Goal: Information Seeking & Learning: Learn about a topic

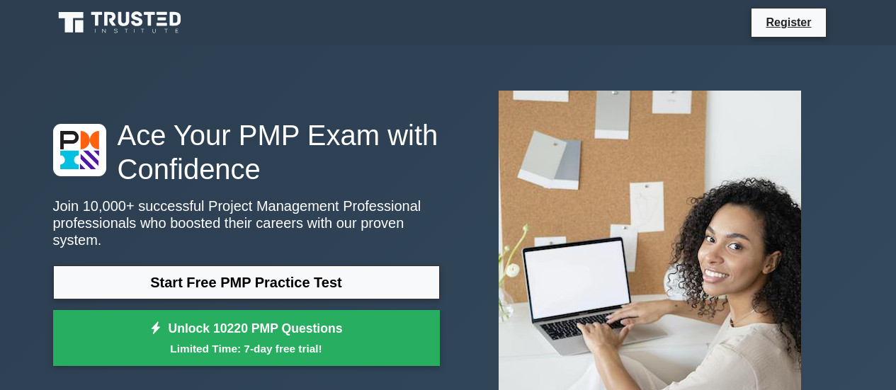
scroll to position [70, 0]
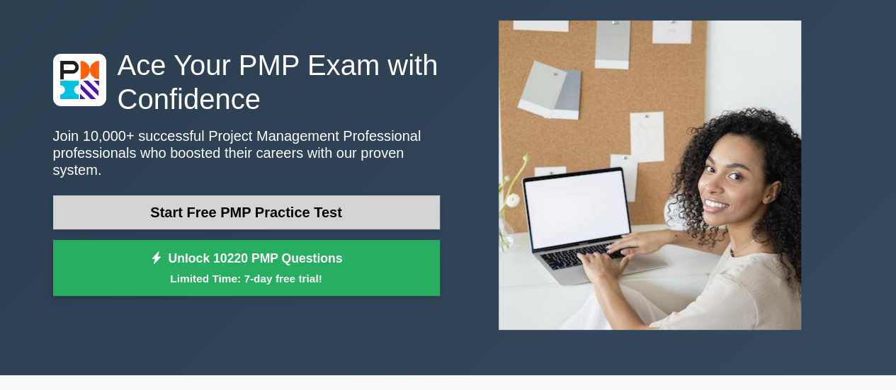
click at [292, 203] on link "Start Free PMP Practice Test" at bounding box center [246, 213] width 387 height 34
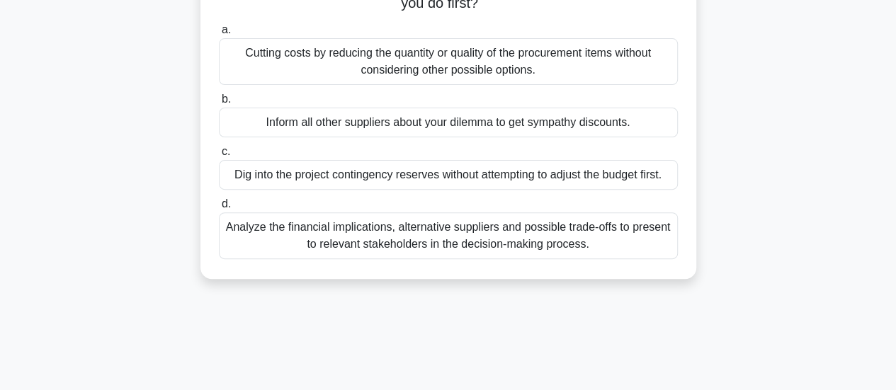
scroll to position [166, 0]
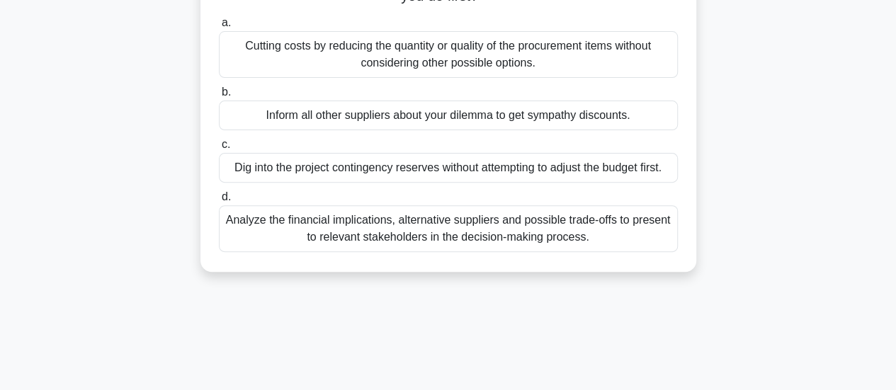
click at [418, 242] on div "Analyze the financial implications, alternative suppliers and possible trade-of…" at bounding box center [448, 228] width 459 height 47
click at [219, 202] on input "d. Analyze the financial implications, alternative suppliers and possible trade…" at bounding box center [219, 197] width 0 height 9
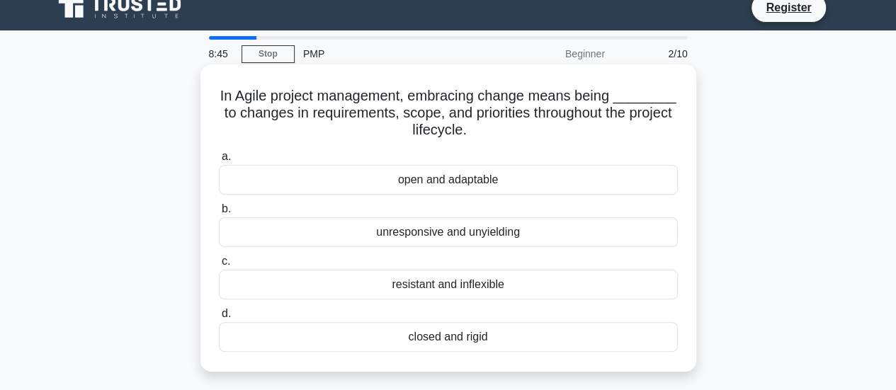
scroll to position [31, 0]
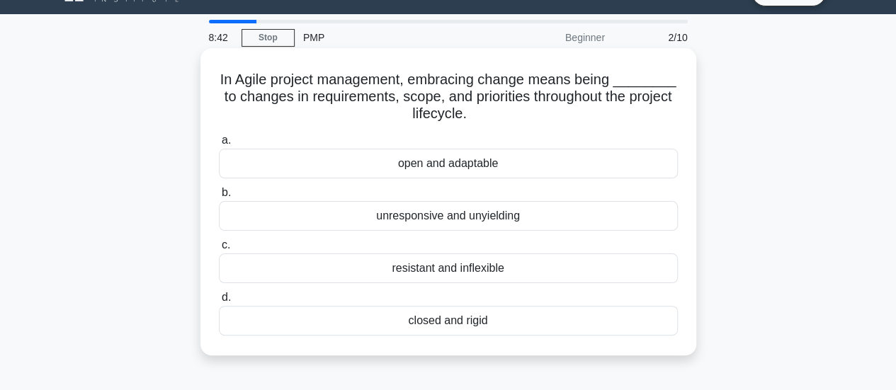
click at [390, 174] on div "open and adaptable" at bounding box center [448, 164] width 459 height 30
click at [219, 145] on input "a. open and adaptable" at bounding box center [219, 140] width 0 height 9
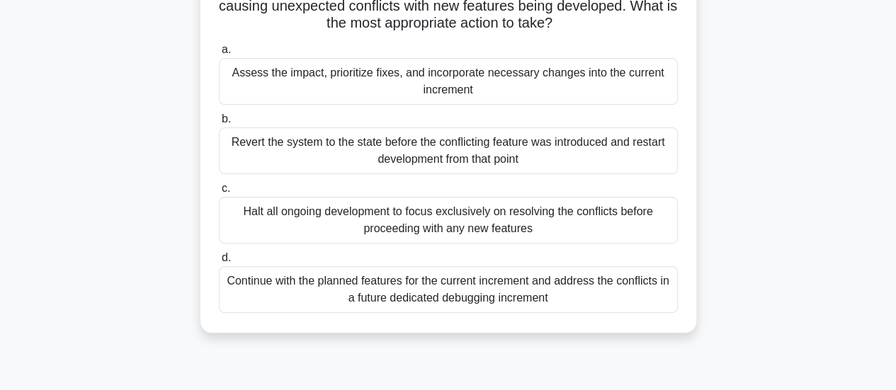
scroll to position [153, 0]
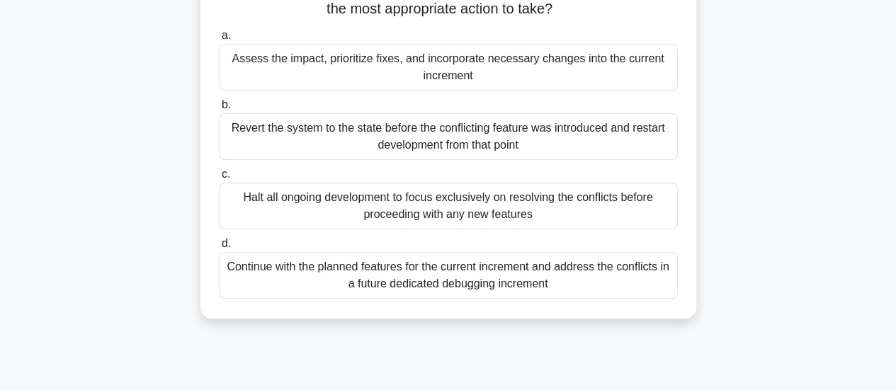
click at [315, 76] on div "Assess the impact, prioritize fixes, and incorporate necessary changes into the…" at bounding box center [448, 67] width 459 height 47
click at [219, 40] on input "a. Assess the impact, prioritize fixes, and incorporate necessary changes into …" at bounding box center [219, 35] width 0 height 9
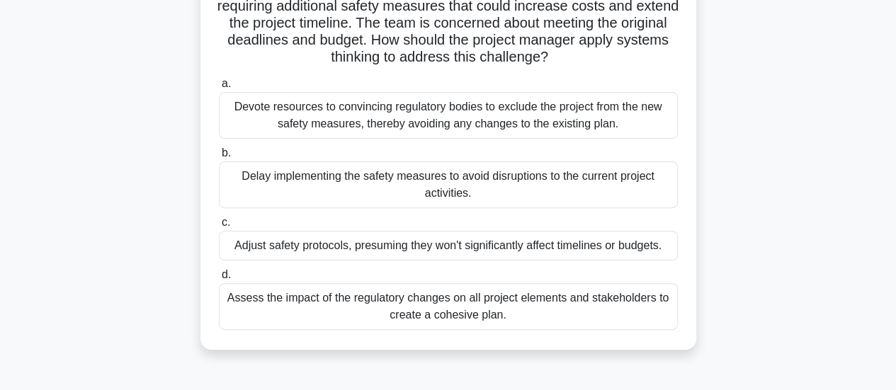
scroll to position [160, 0]
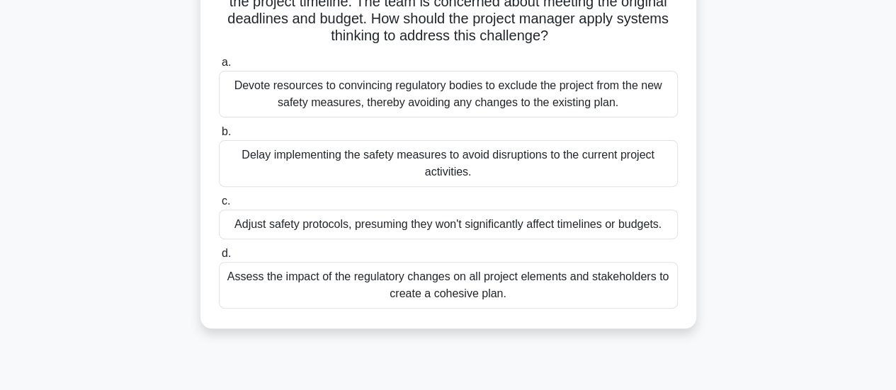
click at [280, 286] on div "Assess the impact of the regulatory changes on all project elements and stakeho…" at bounding box center [448, 285] width 459 height 47
click at [219, 259] on input "d. Assess the impact of the regulatory changes on all project elements and stak…" at bounding box center [219, 253] width 0 height 9
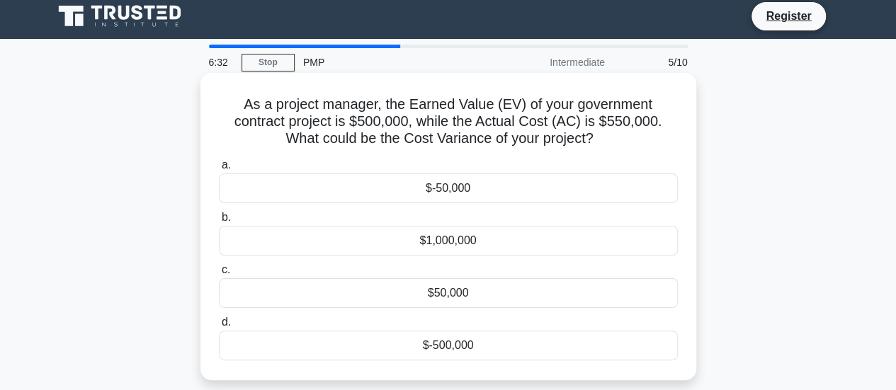
scroll to position [0, 0]
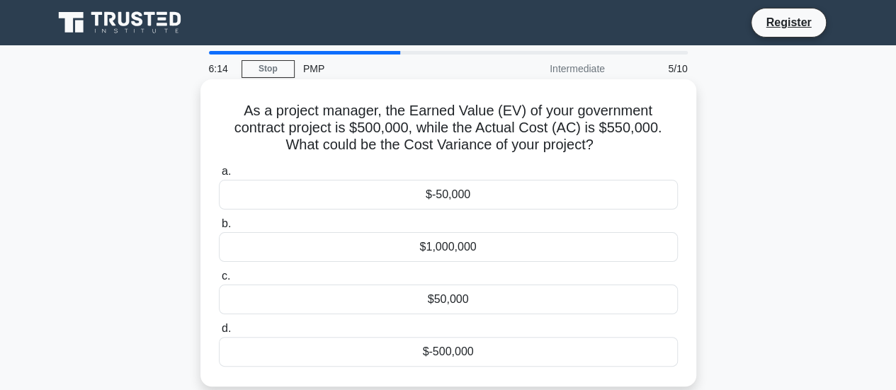
click at [325, 198] on div "$-50,000" at bounding box center [448, 195] width 459 height 30
click at [219, 176] on input "a. $-50,000" at bounding box center [219, 171] width 0 height 9
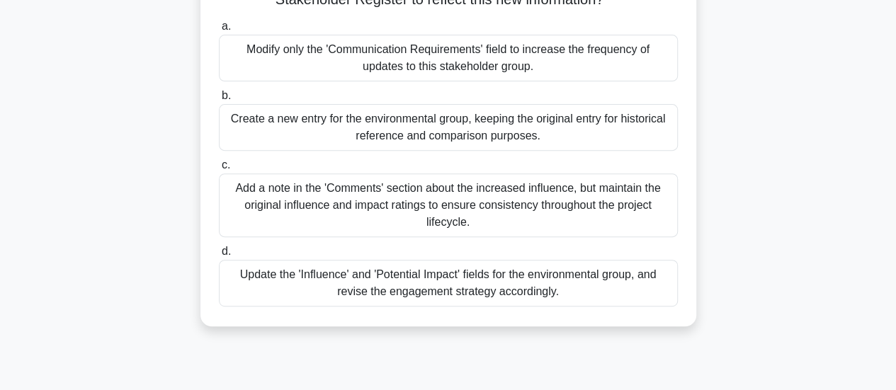
scroll to position [214, 0]
click at [302, 266] on div "Update the 'Influence' and 'Potential Impact' fields for the environmental grou…" at bounding box center [448, 282] width 459 height 47
click at [219, 256] on input "d. Update the 'Influence' and 'Potential Impact' fields for the environmental g…" at bounding box center [219, 251] width 0 height 9
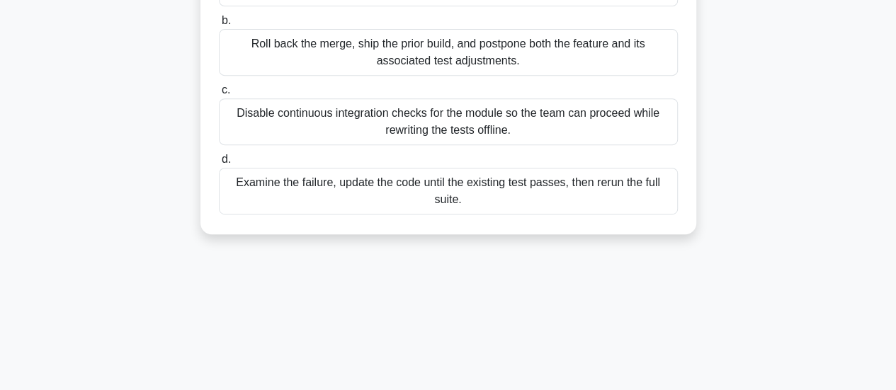
scroll to position [288, 0]
click at [285, 123] on div "Disable continuous integration checks for the module so the team can proceed wh…" at bounding box center [448, 122] width 459 height 47
click at [219, 96] on input "c. Disable continuous integration checks for the module so the team can proceed…" at bounding box center [219, 90] width 0 height 9
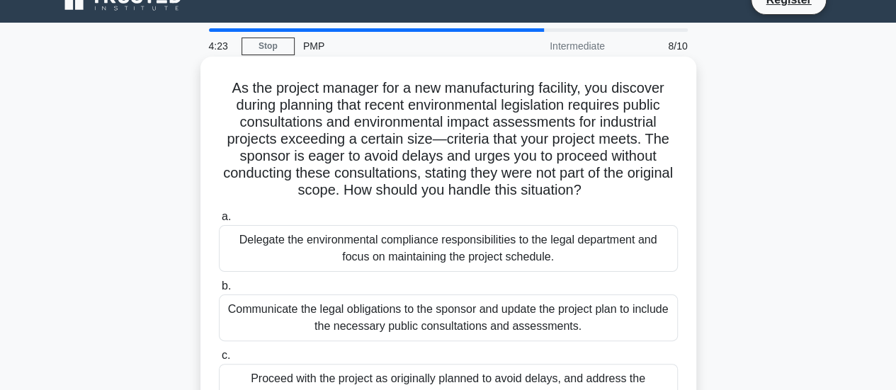
scroll to position [0, 0]
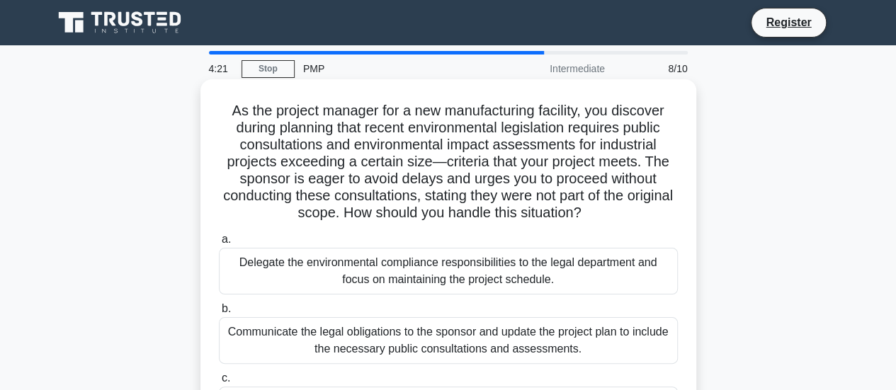
click at [273, 263] on div "Delegate the environmental compliance responsibilities to the legal department …" at bounding box center [448, 271] width 459 height 47
click at [219, 244] on input "a. Delegate the environmental compliance responsibilities to the legal departme…" at bounding box center [219, 239] width 0 height 9
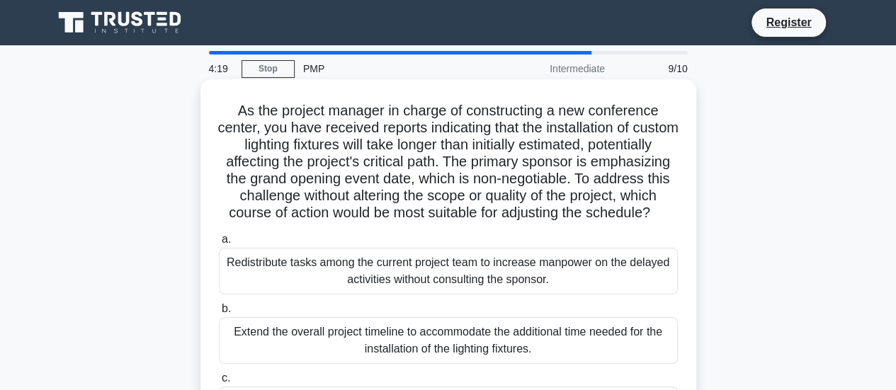
click at [242, 349] on div "Extend the overall project timeline to accommodate the additional time needed f…" at bounding box center [448, 340] width 459 height 47
click at [219, 314] on input "b. Extend the overall project timeline to accommodate the additional time neede…" at bounding box center [219, 309] width 0 height 9
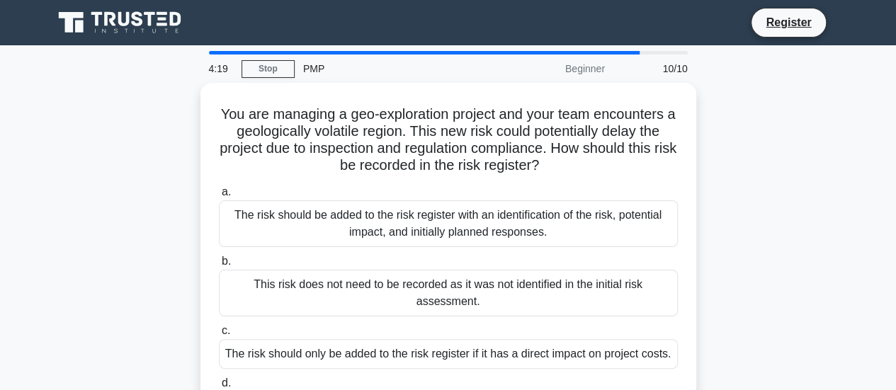
scroll to position [150, 0]
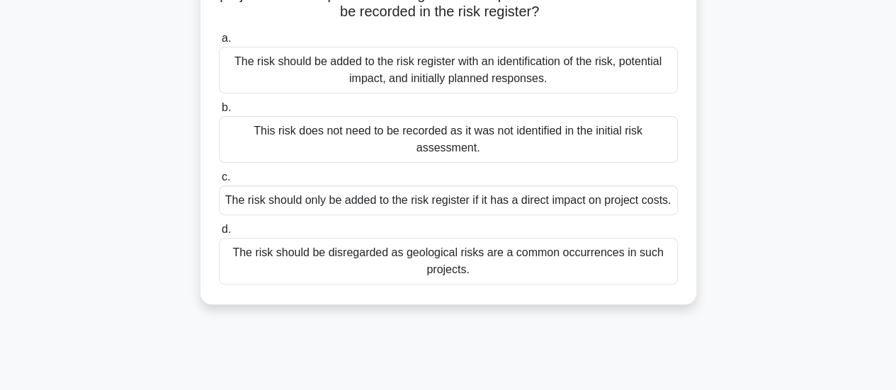
click at [282, 256] on div "The risk should be disregarded as geological risks are a common occurrences in …" at bounding box center [448, 261] width 459 height 47
click at [219, 235] on input "d. The risk should be disregarded as geological risks are a common occurrences …" at bounding box center [219, 229] width 0 height 9
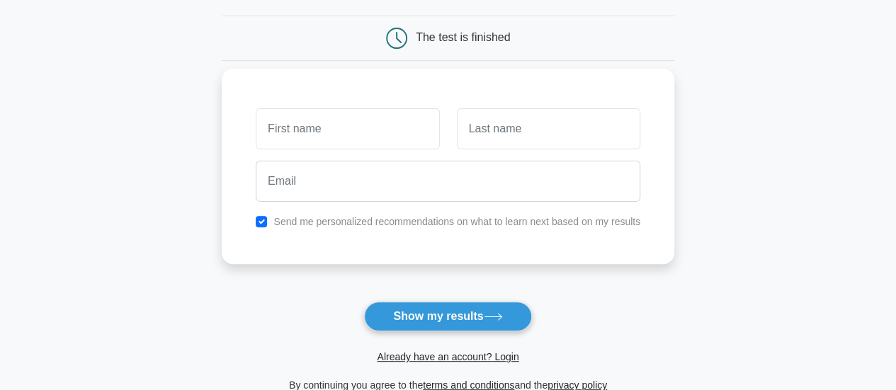
scroll to position [173, 0]
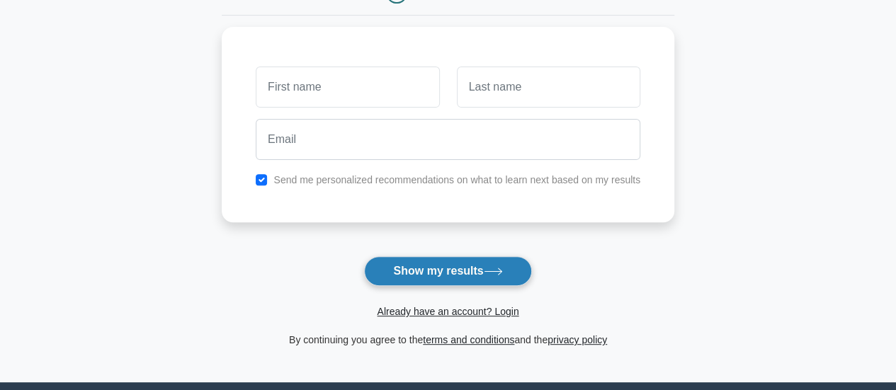
click at [426, 273] on button "Show my results" at bounding box center [447, 271] width 167 height 30
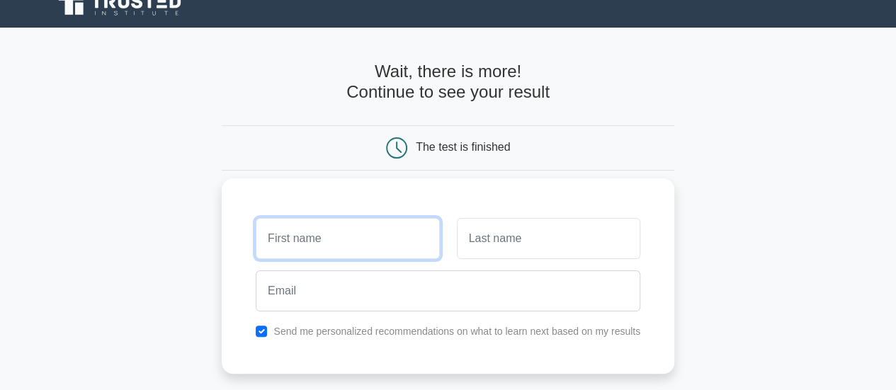
scroll to position [0, 0]
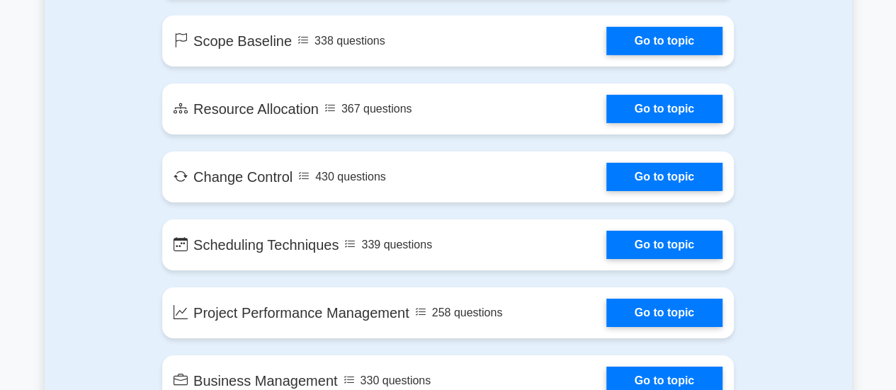
scroll to position [2318, 0]
